Goal: Information Seeking & Learning: Understand process/instructions

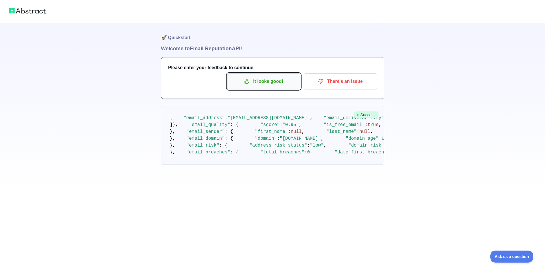
click at [272, 85] on p "It looks good!" at bounding box center [263, 82] width 65 height 10
click at [271, 84] on p "It looks good!" at bounding box center [263, 82] width 65 height 10
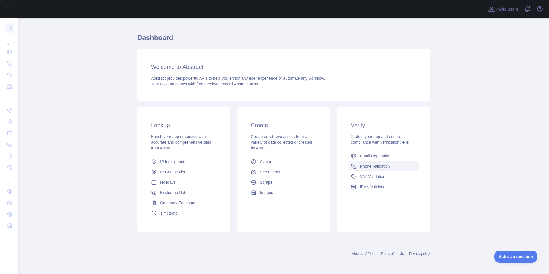
scroll to position [11, 0]
click at [375, 155] on span "Email Reputation" at bounding box center [375, 156] width 31 height 6
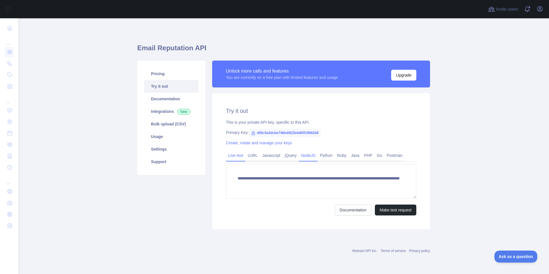
click at [309, 156] on link "NodeJS" at bounding box center [308, 155] width 19 height 9
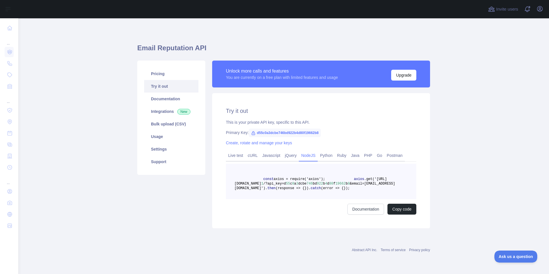
scroll to position [15, 0]
drag, startPoint x: 278, startPoint y: 193, endPoint x: 252, endPoint y: 151, distance: 49.2
click at [252, 164] on pre "const axios = require('axios'); axios .get('[URL][DOMAIN_NAME] 1 /?api_key=d 55…" at bounding box center [321, 181] width 190 height 35
click at [402, 215] on button "Copy code" at bounding box center [401, 209] width 29 height 11
click at [366, 212] on link "Documentation" at bounding box center [372, 209] width 37 height 11
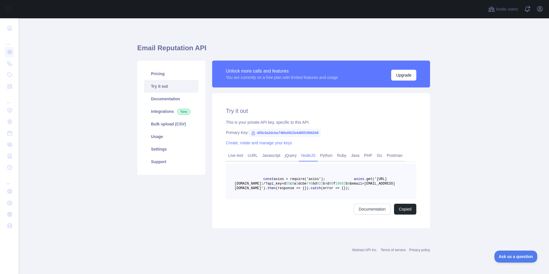
click at [337, 194] on pre "const axios = require('axios'); axios .get('https://emailreputation.abstractapi…" at bounding box center [321, 181] width 190 height 35
drag, startPoint x: 314, startPoint y: 173, endPoint x: 250, endPoint y: 174, distance: 64.9
click at [250, 177] on span "axios .get('https://emailreputation.abstractapi.com/v 1 /?api_key=d 55 c 0 a 3 …" at bounding box center [314, 183] width 161 height 13
copy span "d 55 c 0 a 3 dcbe 746 bd 922 b 4 d 80 f 19662 b 8"
click at [315, 189] on pre "const axios = require('axios'); axios .get('https://emailreputation.abstractapi…" at bounding box center [321, 181] width 190 height 35
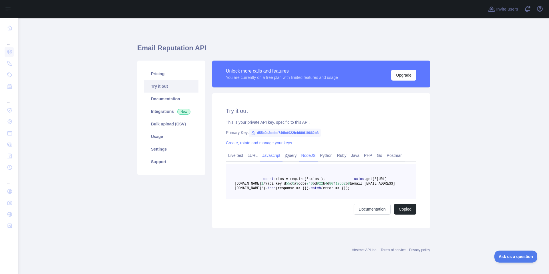
click at [268, 151] on link "Javascript" at bounding box center [271, 155] width 23 height 9
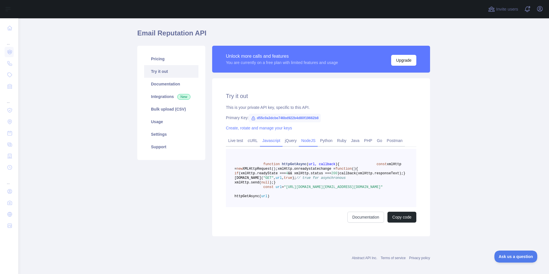
click at [310, 142] on link "NodeJS" at bounding box center [308, 140] width 19 height 9
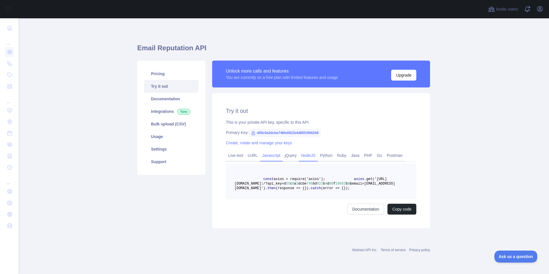
click at [264, 151] on link "Javascript" at bounding box center [271, 155] width 23 height 9
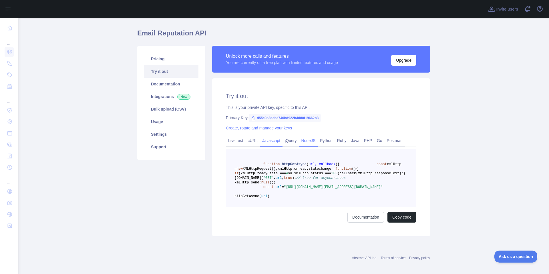
click at [307, 141] on link "NodeJS" at bounding box center [308, 140] width 19 height 9
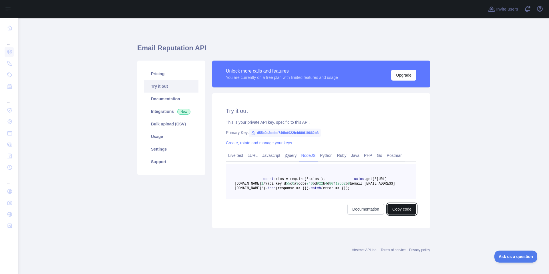
click at [397, 213] on button "Copy code" at bounding box center [401, 209] width 29 height 11
drag, startPoint x: 284, startPoint y: 169, endPoint x: 328, endPoint y: 175, distance: 44.5
click at [328, 177] on span "axios .get('https://emailreputation.abstractapi.com/v 1 /?api_key=d 55 c 0 a 3 …" at bounding box center [314, 183] width 161 height 13
copy span "https://emailreputation.abstractapi.com/v 1 /?api_key=d 55 c 0 a 3 dcbe 746 bd …"
